Goal: Task Accomplishment & Management: Complete application form

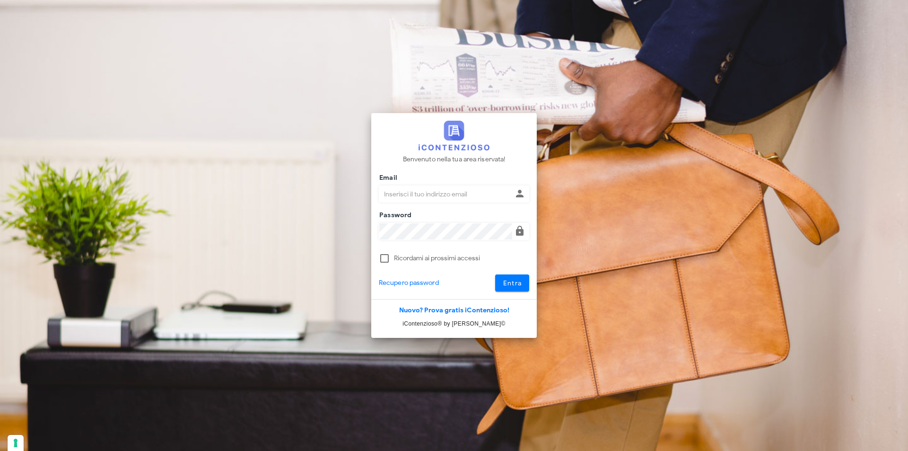
type input "dottbaronegiuseppe@gmail.com"
click at [495, 274] on button "Entra" at bounding box center [512, 282] width 35 height 17
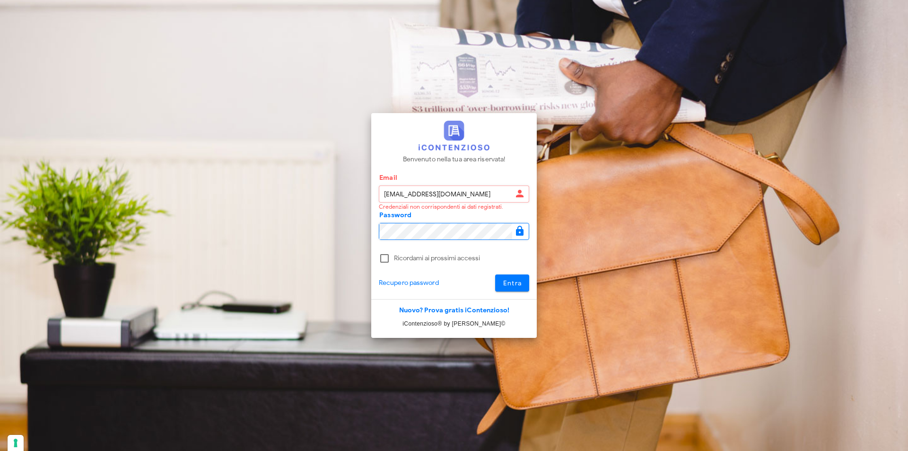
click at [495, 274] on button "Entra" at bounding box center [512, 282] width 35 height 17
click at [520, 289] on button "Entra" at bounding box center [512, 282] width 35 height 17
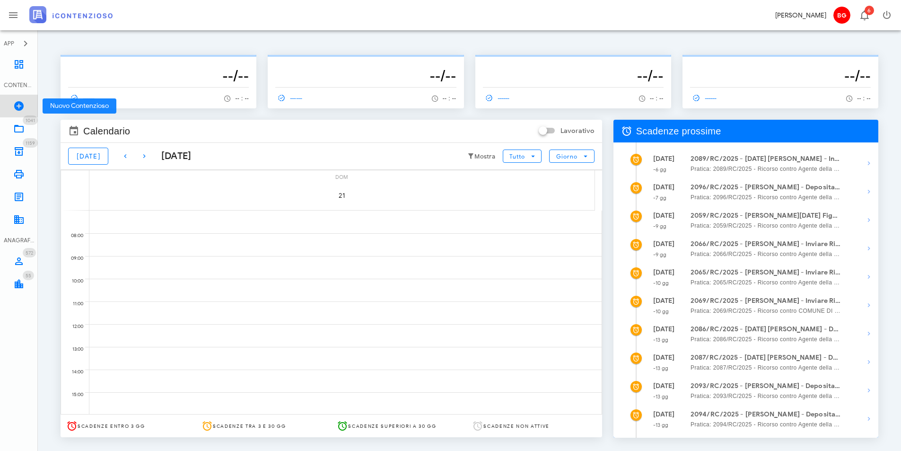
click at [22, 108] on icon at bounding box center [18, 105] width 11 height 11
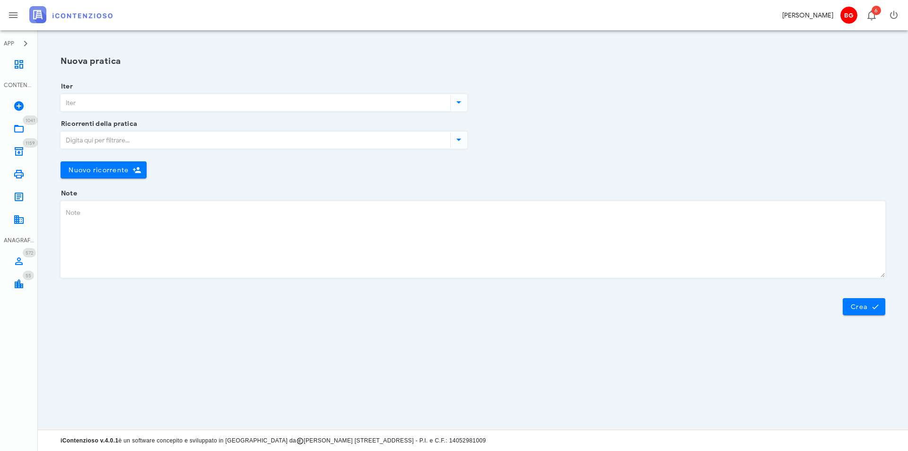
click at [232, 102] on input "Iter" at bounding box center [255, 103] width 388 height 16
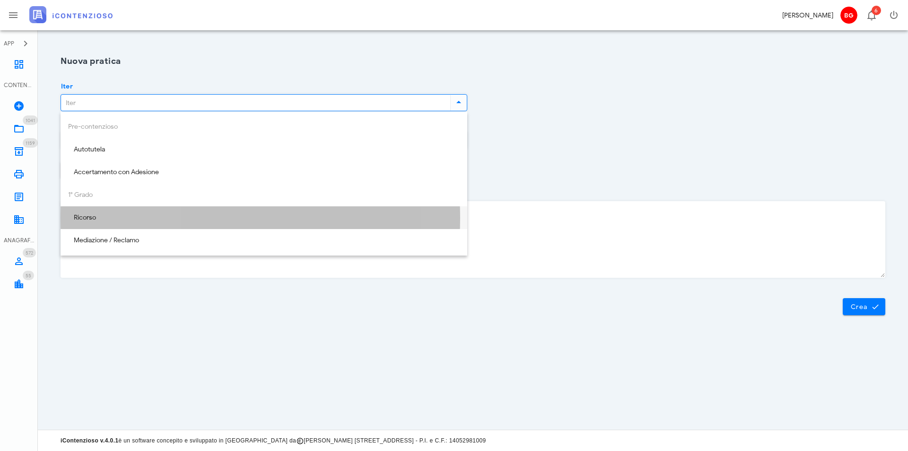
click at [130, 216] on div "Ricorso" at bounding box center [264, 218] width 392 height 8
type input "Ricorso"
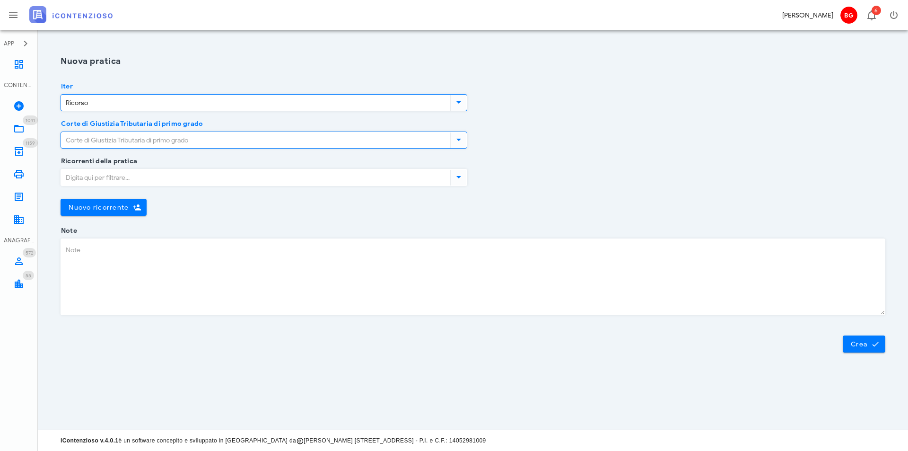
click at [135, 136] on input "Corte di Giustizia Tributaria di primo grado" at bounding box center [255, 140] width 388 height 16
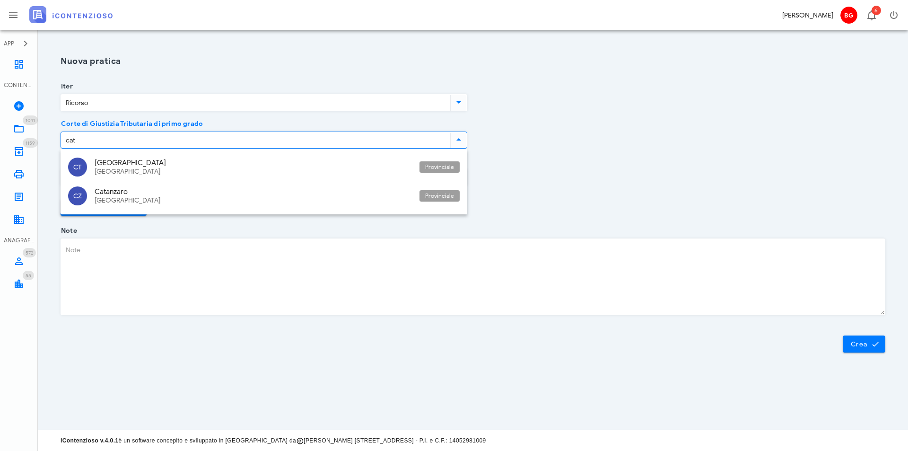
click at [149, 168] on div "Sicilia" at bounding box center [253, 172] width 317 height 8
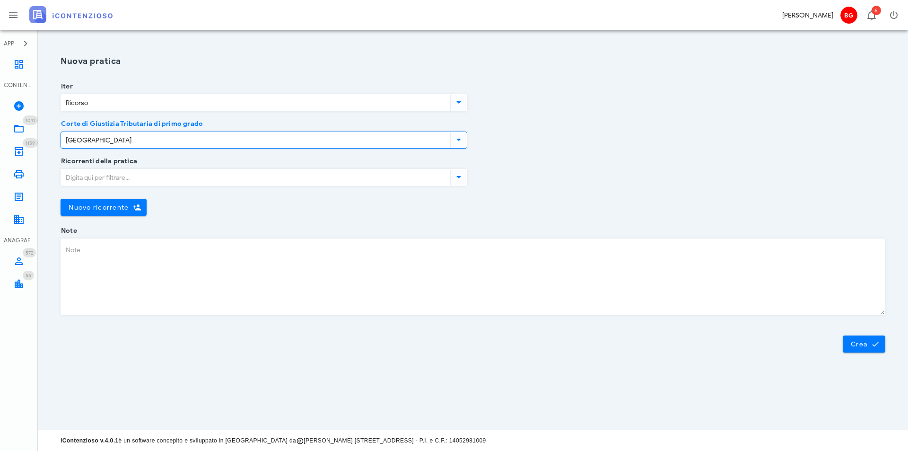
type input "[GEOGRAPHIC_DATA]"
click at [160, 178] on input "Ricorrenti della pratica" at bounding box center [255, 177] width 388 height 16
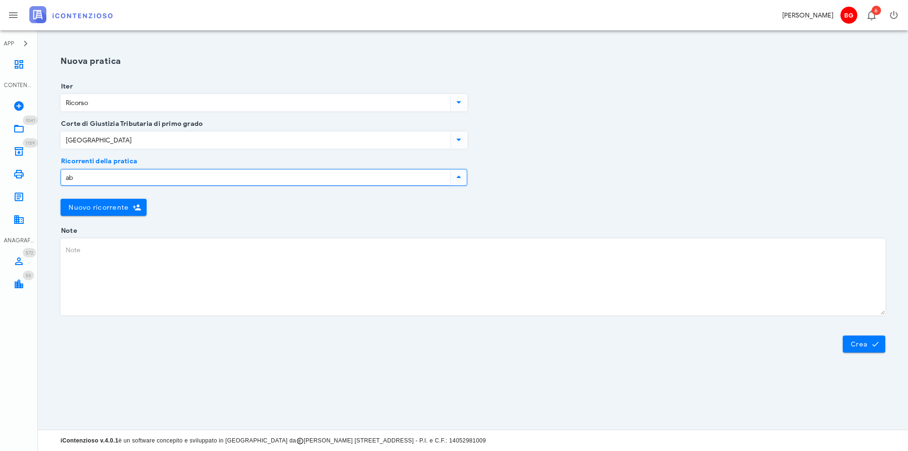
type input "a"
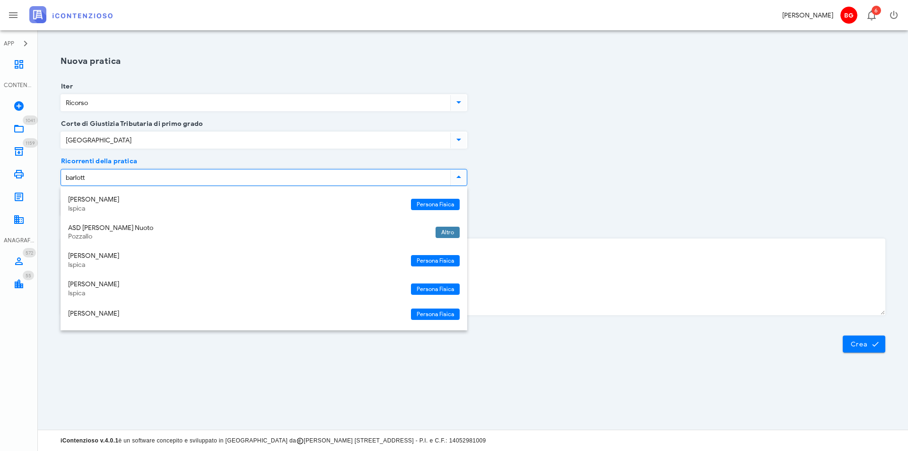
type input "barlotta"
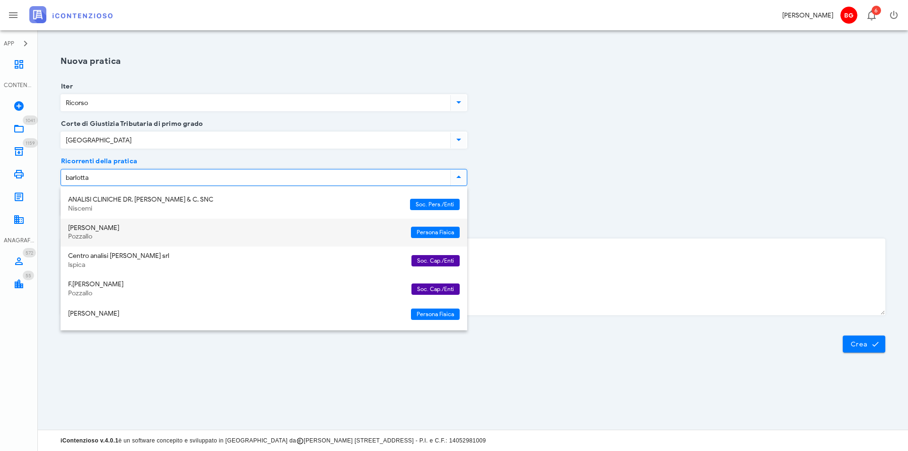
click at [128, 227] on div "Antonino Barlotta" at bounding box center [235, 228] width 335 height 8
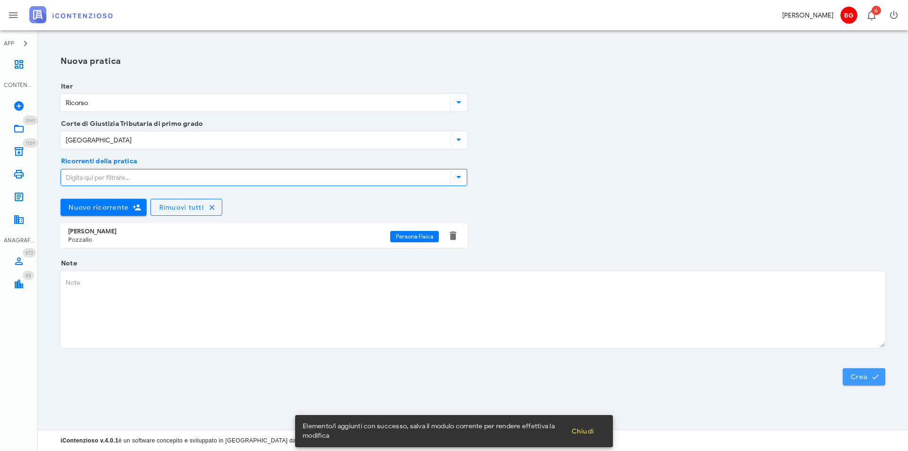
click at [862, 375] on span "Crea" at bounding box center [864, 376] width 27 height 9
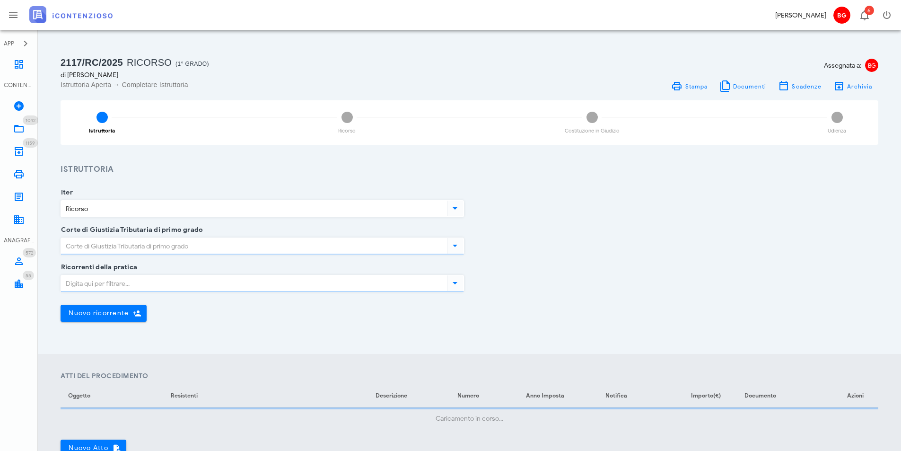
type input "[GEOGRAPHIC_DATA]"
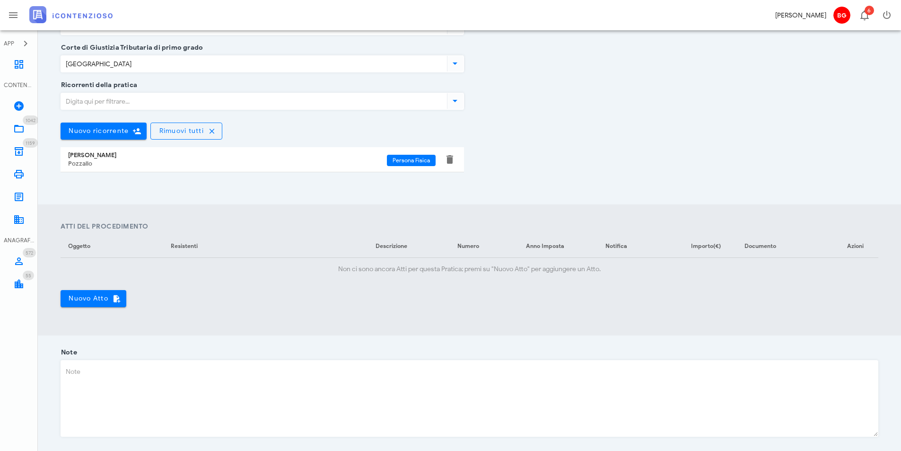
scroll to position [189, 0]
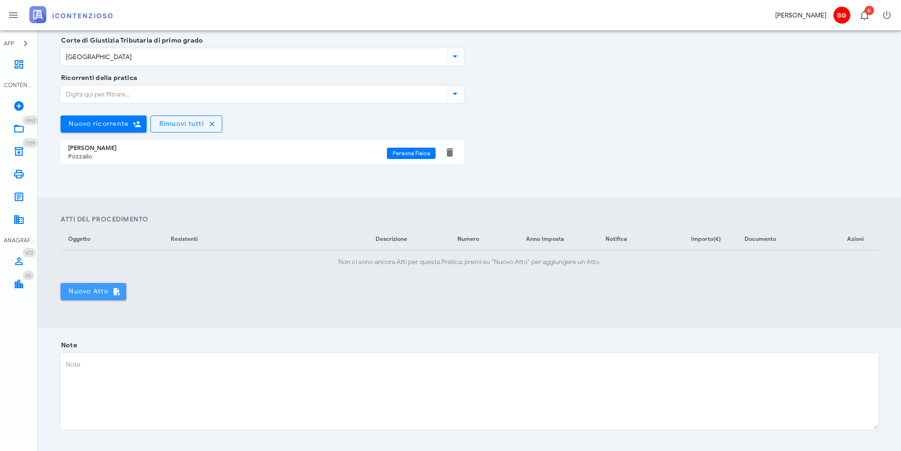
click at [89, 288] on span "Nuovo Atto" at bounding box center [93, 291] width 51 height 9
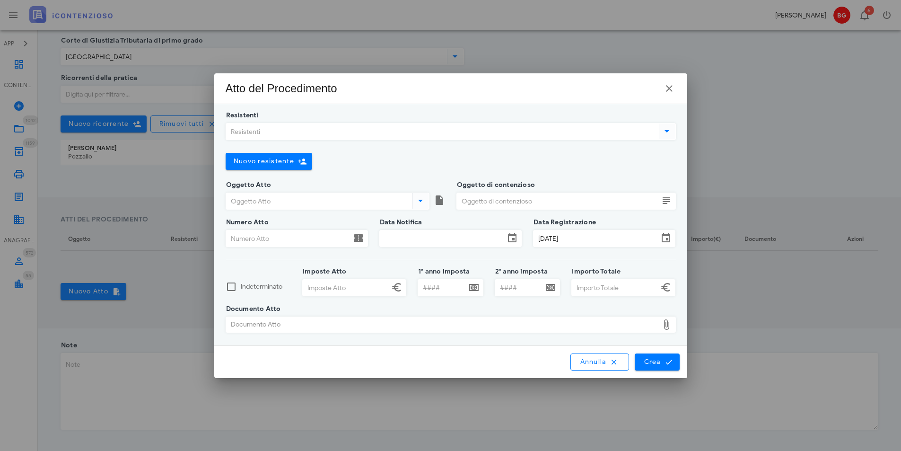
click at [314, 122] on div "Resistenti" at bounding box center [451, 133] width 450 height 37
click at [309, 126] on input "Resistenti" at bounding box center [441, 131] width 431 height 16
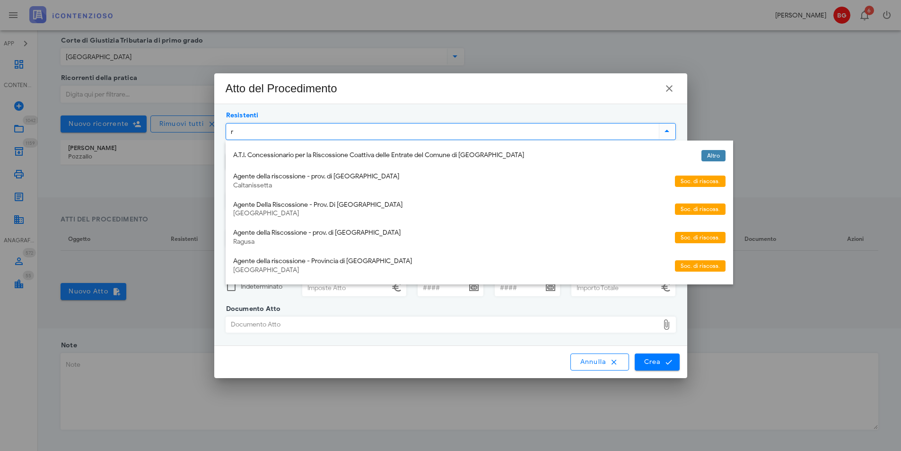
type input "rt"
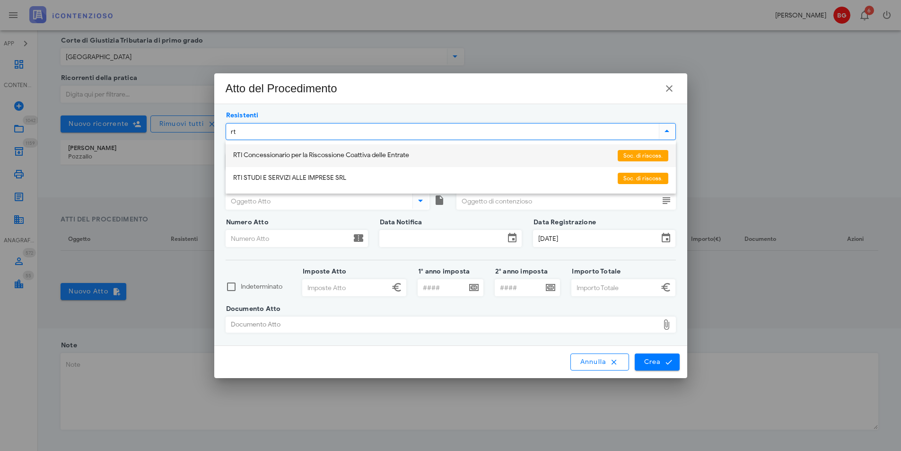
click at [306, 155] on div "RTI Concessionario per la Riscossione Coattiva delle Entrate" at bounding box center [421, 155] width 377 height 8
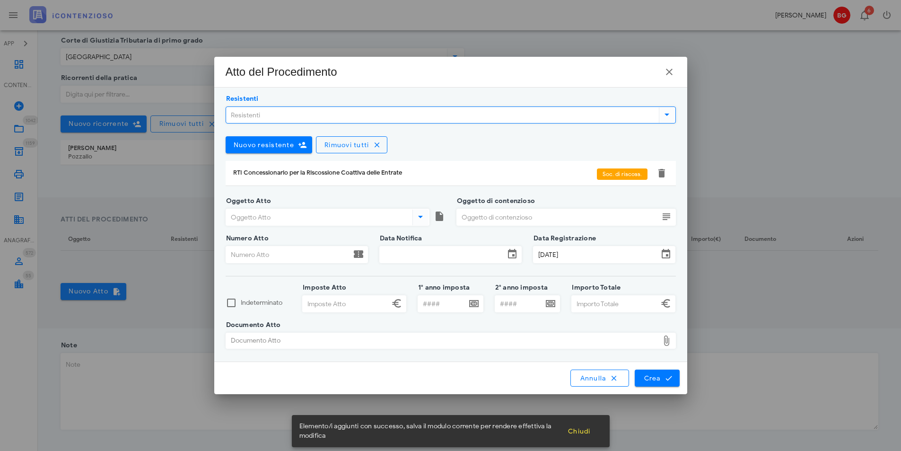
click at [320, 215] on input "Oggetto Atto" at bounding box center [318, 217] width 185 height 16
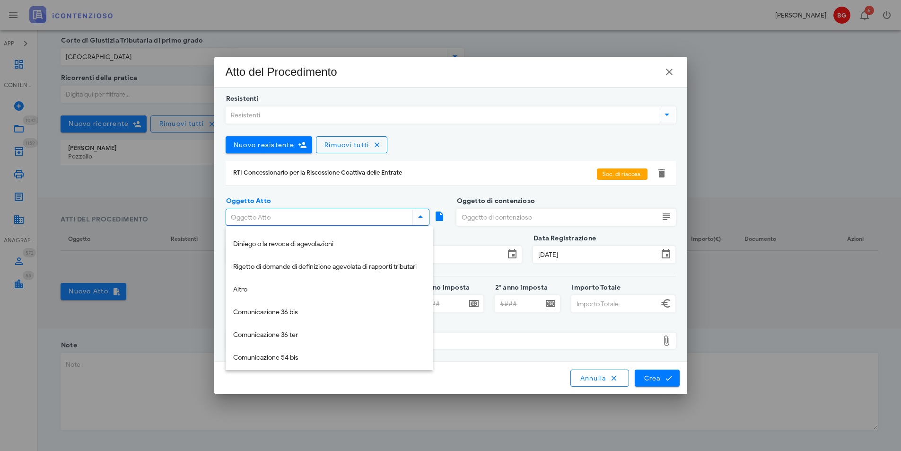
scroll to position [204, 0]
click at [277, 285] on div "Altro" at bounding box center [329, 287] width 192 height 8
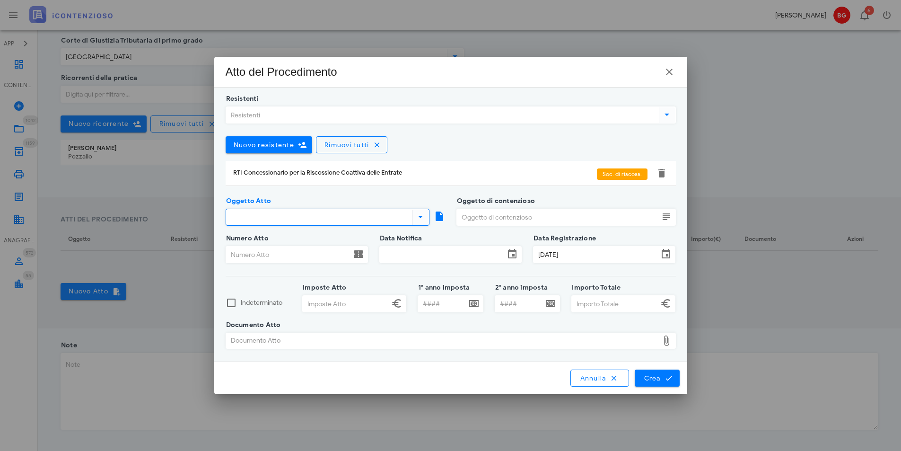
type input "Altro"
click at [530, 220] on input "Oggetto di contenzioso" at bounding box center [558, 217] width 202 height 16
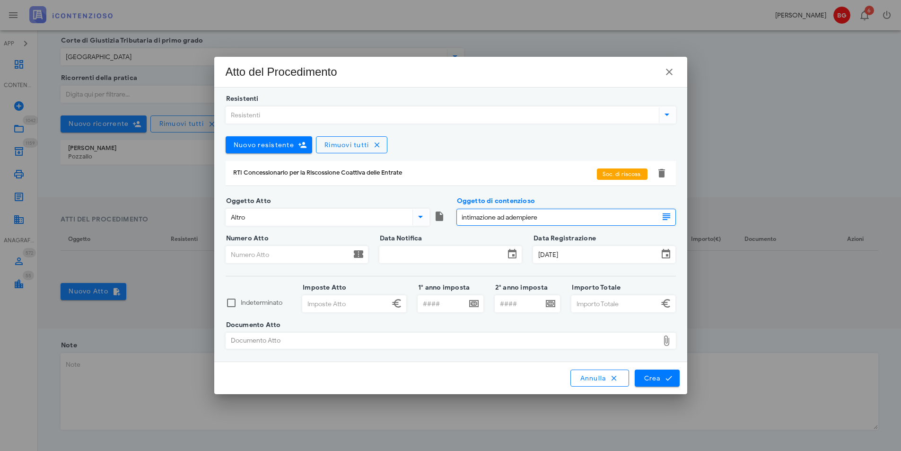
type input "intimazione ad adempiere"
click at [270, 256] on input "Numero Atto" at bounding box center [288, 255] width 125 height 16
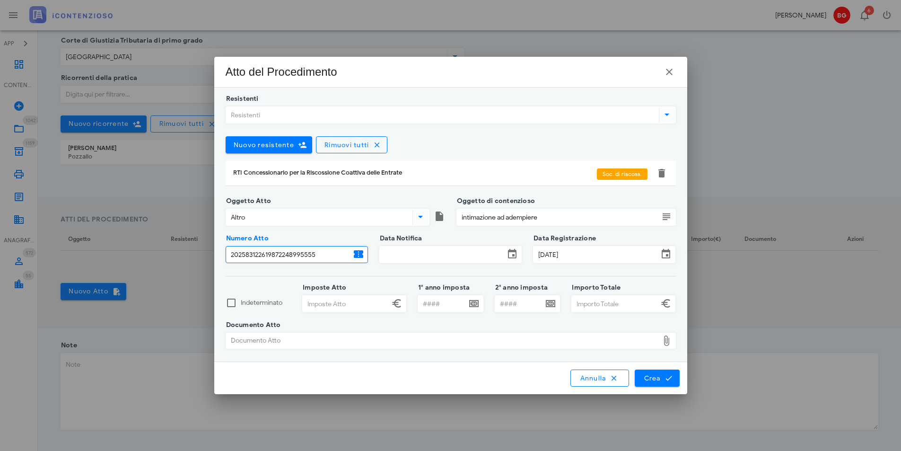
type input "202583122619872248995555"
click at [422, 260] on input "Data Notifica" at bounding box center [442, 255] width 125 height 16
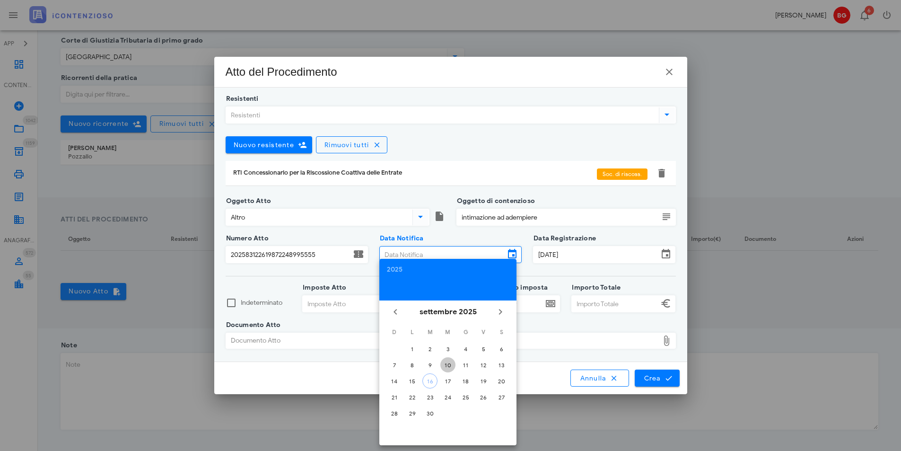
click at [450, 364] on div "10" at bounding box center [448, 364] width 15 height 7
type input "10/09/2025"
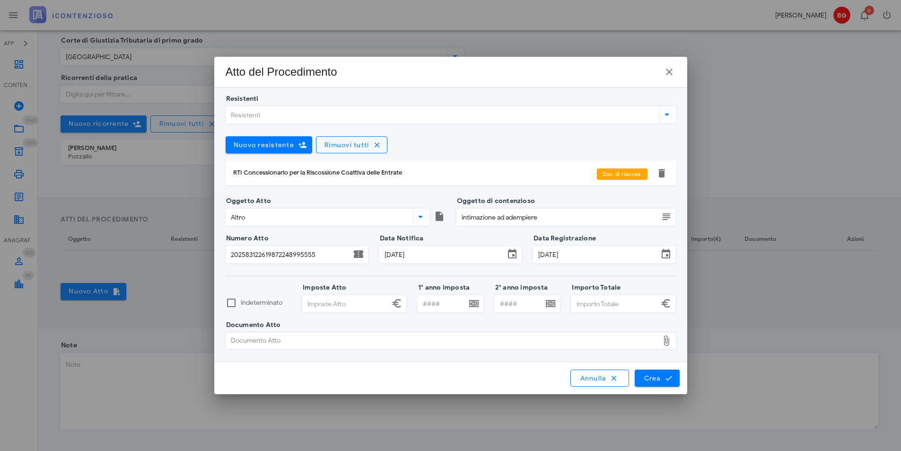
click at [355, 306] on input "Imposte Atto" at bounding box center [346, 304] width 87 height 16
type input "724,00"
click at [606, 306] on input "Importo Totale" at bounding box center [615, 304] width 87 height 16
click at [559, 343] on div "Documento Atto" at bounding box center [442, 340] width 433 height 15
type input "1.181,36"
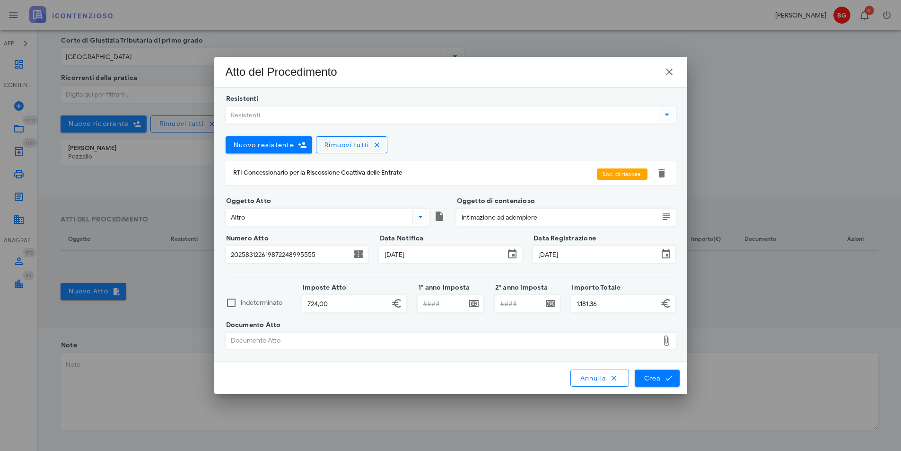
type input "C:\fakepath\7418.pdf"
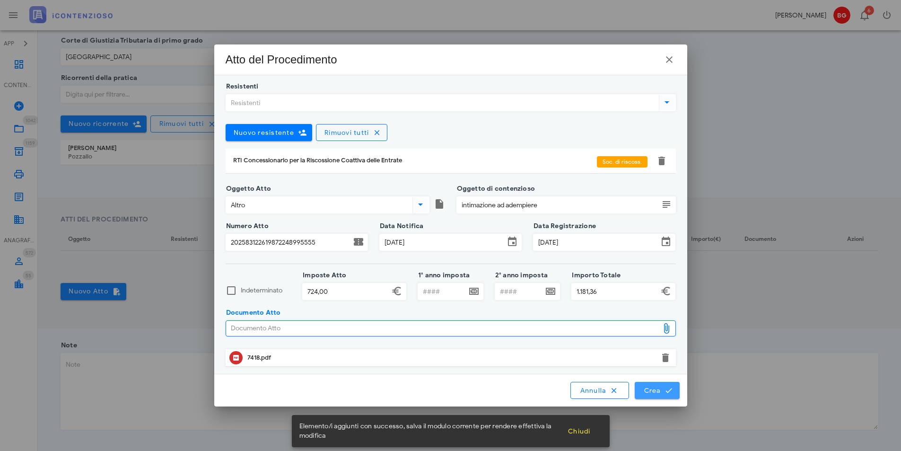
click at [662, 389] on span "Crea" at bounding box center [656, 390] width 27 height 9
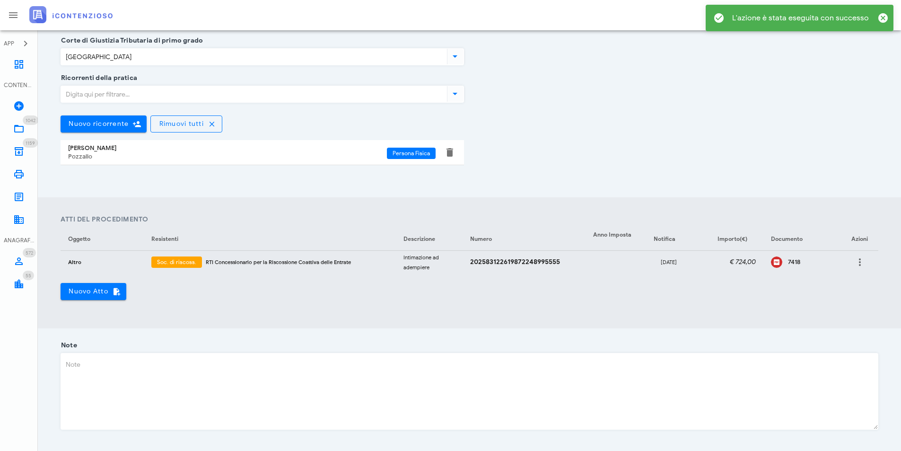
scroll to position [261, 0]
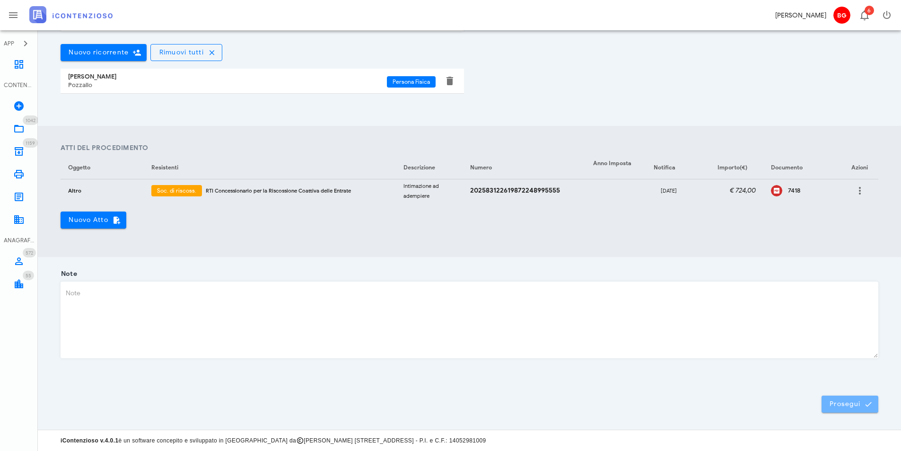
click at [866, 408] on button "Prosegui" at bounding box center [850, 404] width 57 height 17
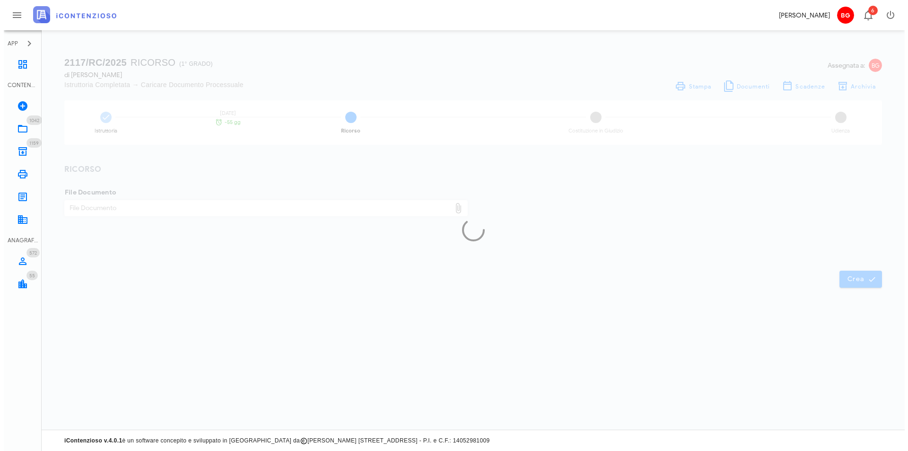
scroll to position [0, 0]
